Goal: Register for event/course

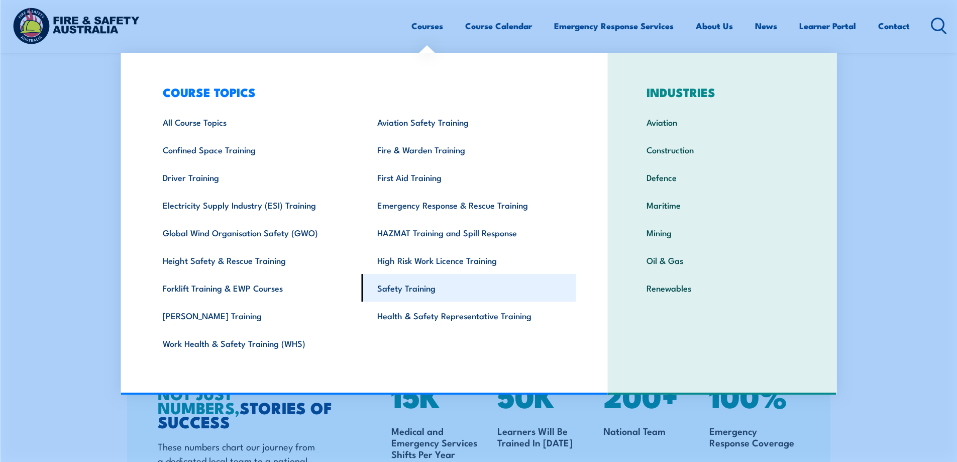
scroll to position [1248, 0]
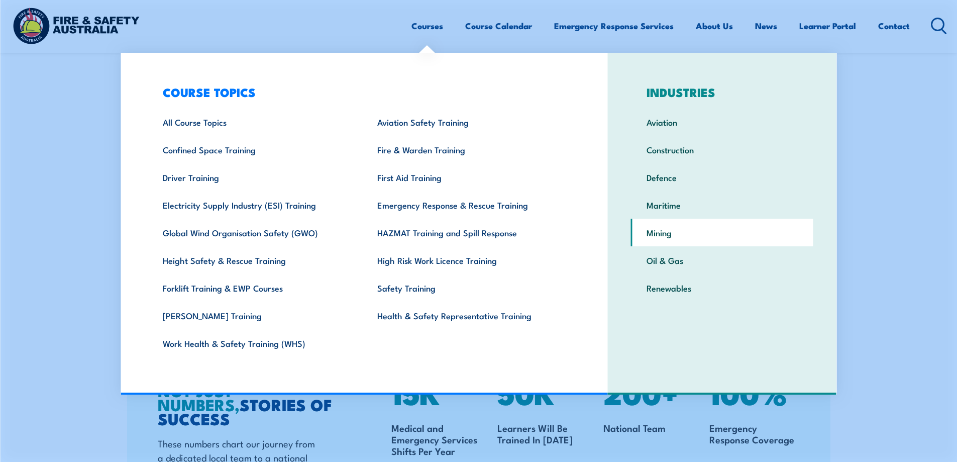
click at [656, 234] on link "Mining" at bounding box center [722, 233] width 182 height 28
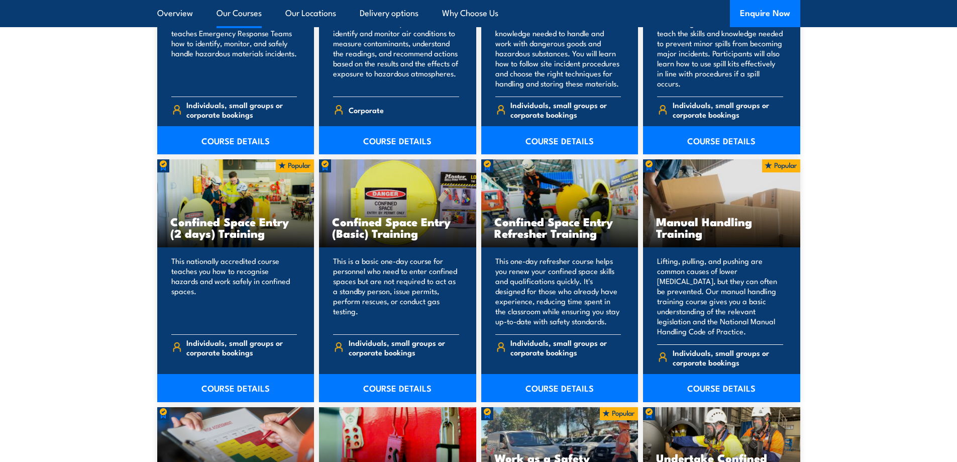
scroll to position [2354, 0]
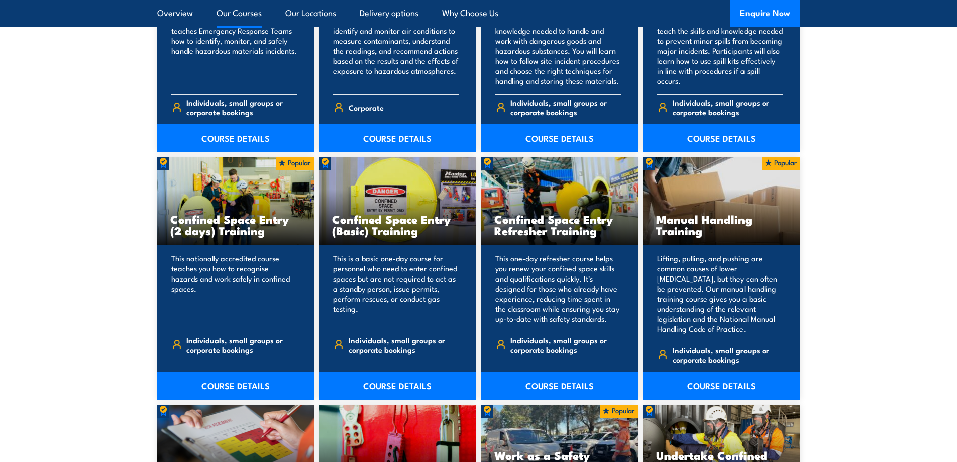
click at [716, 376] on link "COURSE DETAILS" at bounding box center [721, 385] width 157 height 28
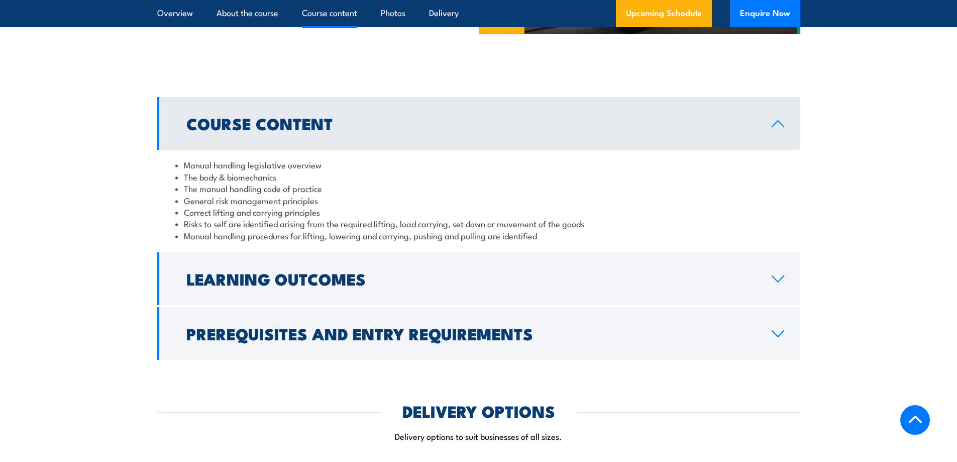
scroll to position [754, 0]
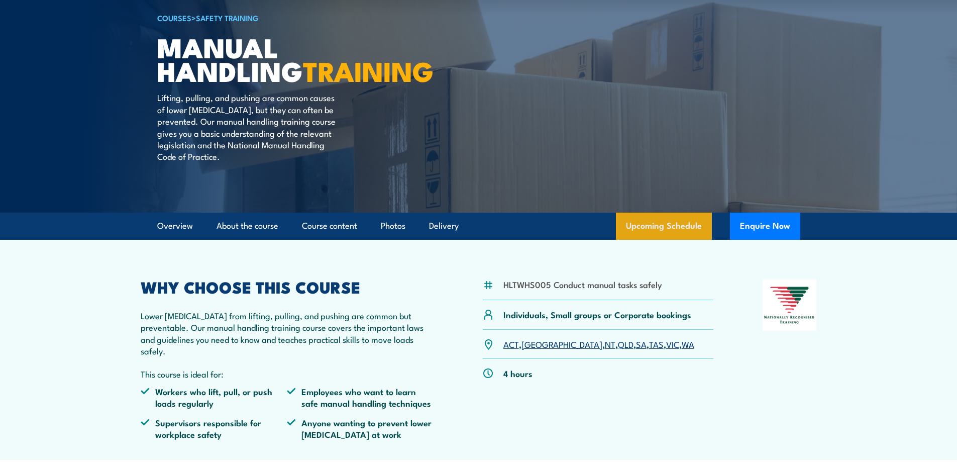
click at [667, 235] on link "Upcoming Schedule" at bounding box center [664, 226] width 96 height 27
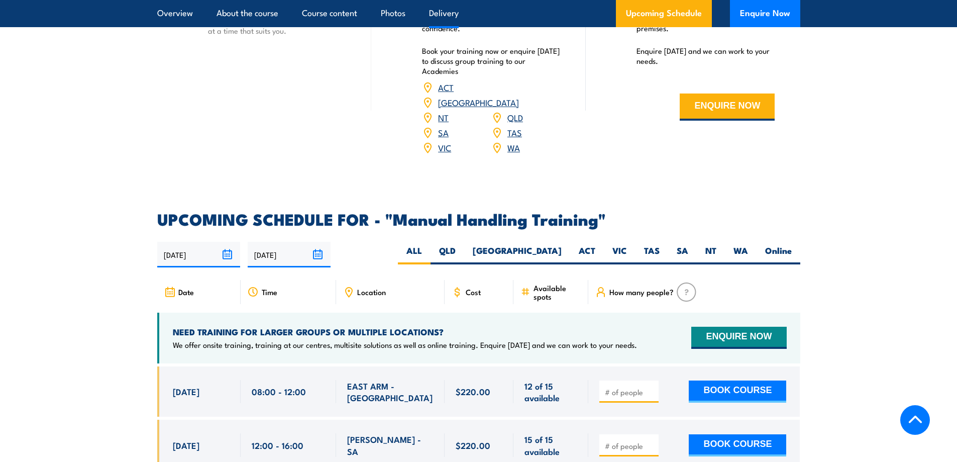
scroll to position [1534, 0]
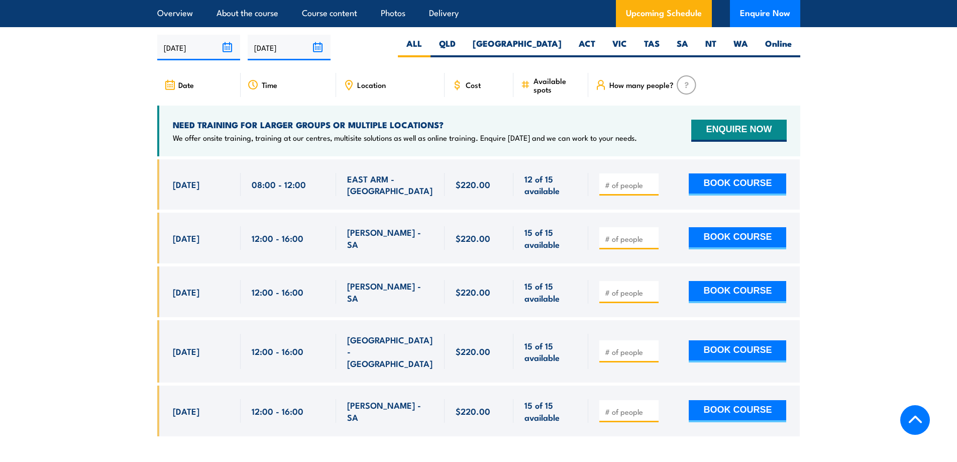
click at [628, 182] on input "number" at bounding box center [630, 185] width 50 height 10
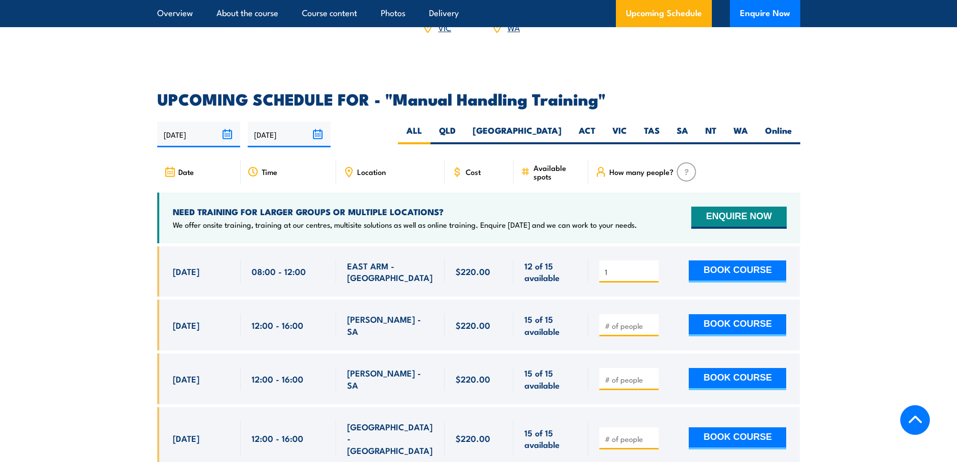
scroll to position [1446, 0]
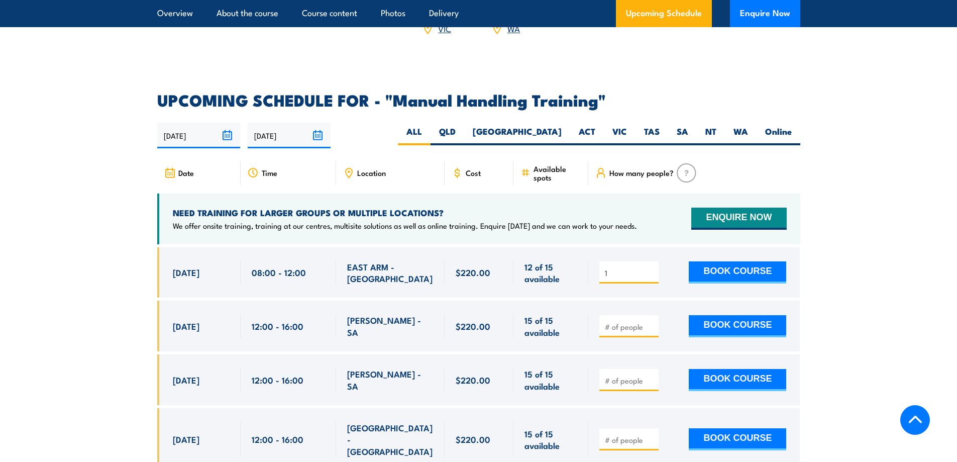
type input "1"
click at [359, 168] on span "Location" at bounding box center [371, 172] width 29 height 9
click at [359, 169] on span "Location" at bounding box center [371, 172] width 29 height 9
click at [464, 129] on label "QLD" at bounding box center [448, 136] width 34 height 20
click at [462, 129] on input "QLD" at bounding box center [459, 129] width 7 height 7
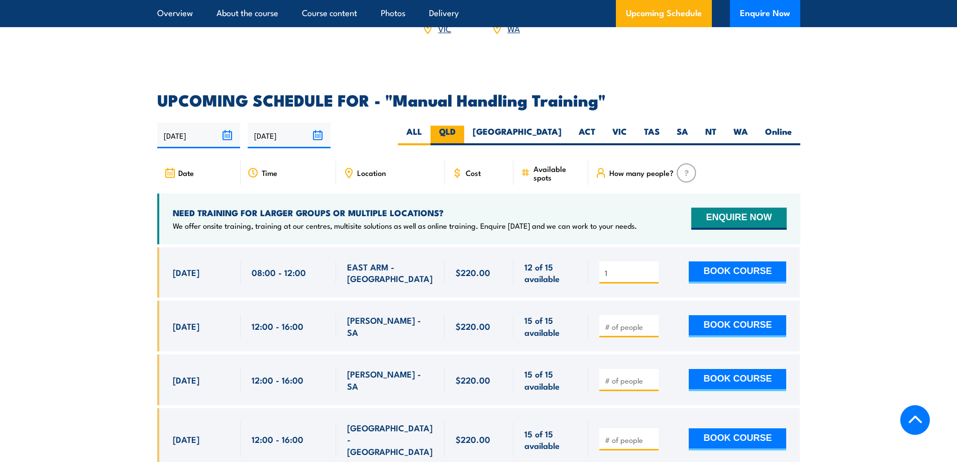
radio input "true"
